Goal: Task Accomplishment & Management: Manage account settings

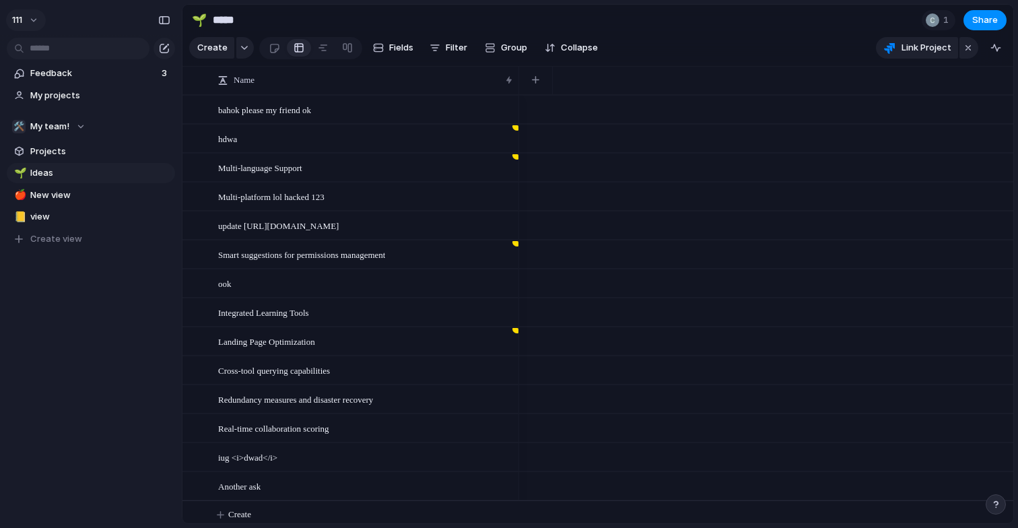
click at [34, 26] on button "111" at bounding box center [26, 20] width 40 height 22
click at [38, 22] on div "Settings Invite members Change theme Sign out" at bounding box center [509, 264] width 1018 height 528
click at [38, 20] on button "111" at bounding box center [26, 20] width 40 height 22
click at [96, 18] on div "Settings Invite members Change theme Sign out" at bounding box center [509, 264] width 1018 height 528
click at [43, 95] on span "My projects" at bounding box center [100, 95] width 140 height 13
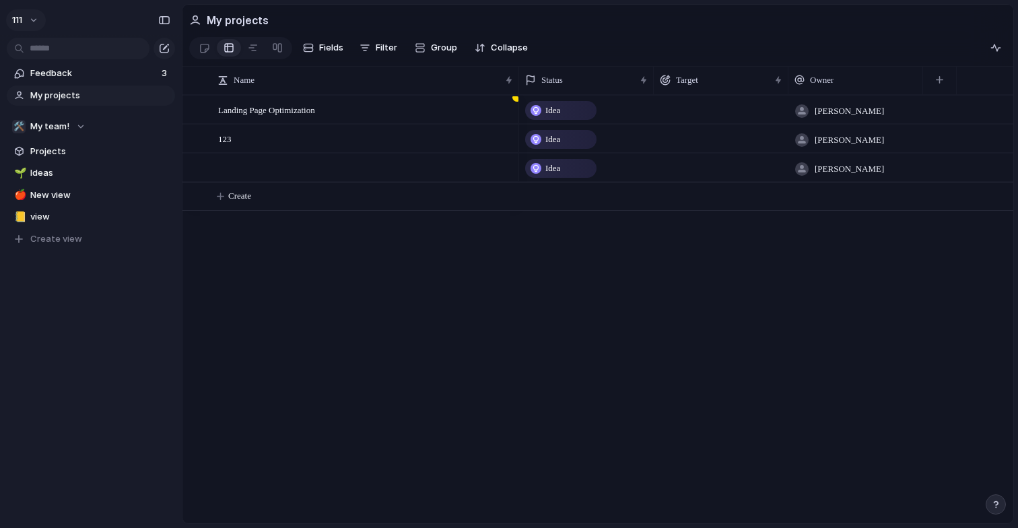
click at [13, 28] on button "111" at bounding box center [26, 20] width 40 height 22
click at [52, 112] on span "Sign out" at bounding box center [49, 114] width 36 height 13
